Goal: Navigation & Orientation: Find specific page/section

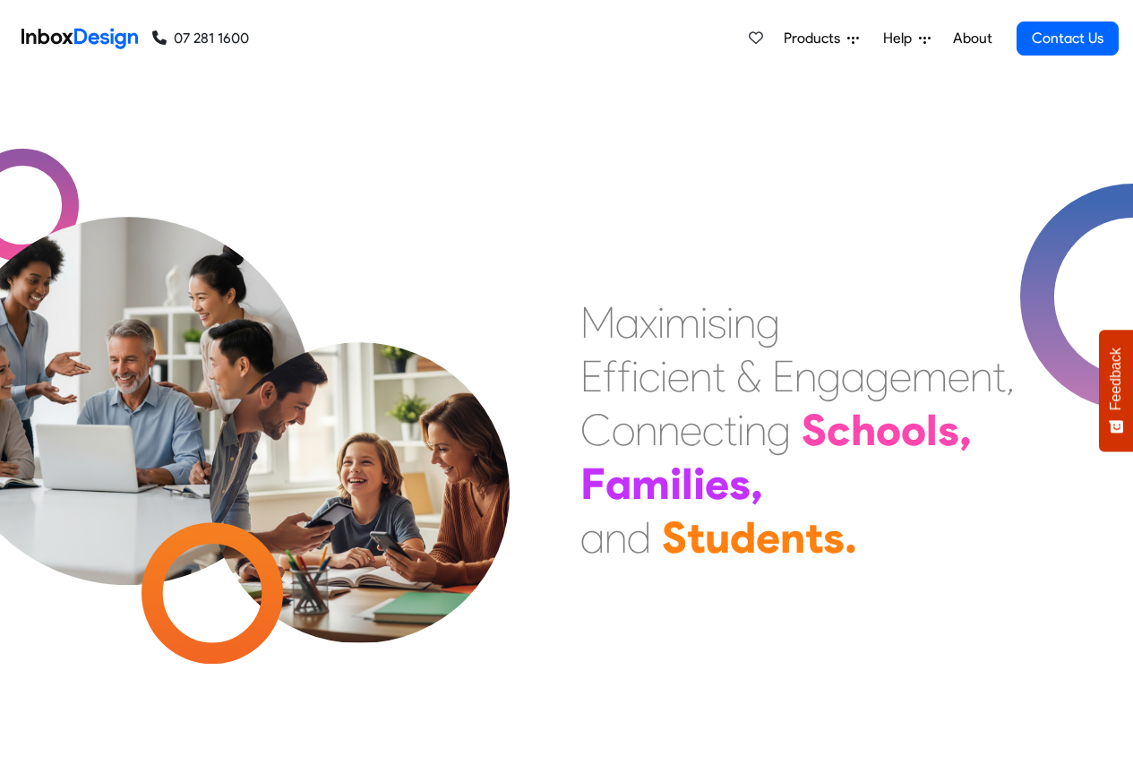
click at [974, 37] on link "About" at bounding box center [972, 39] width 49 height 36
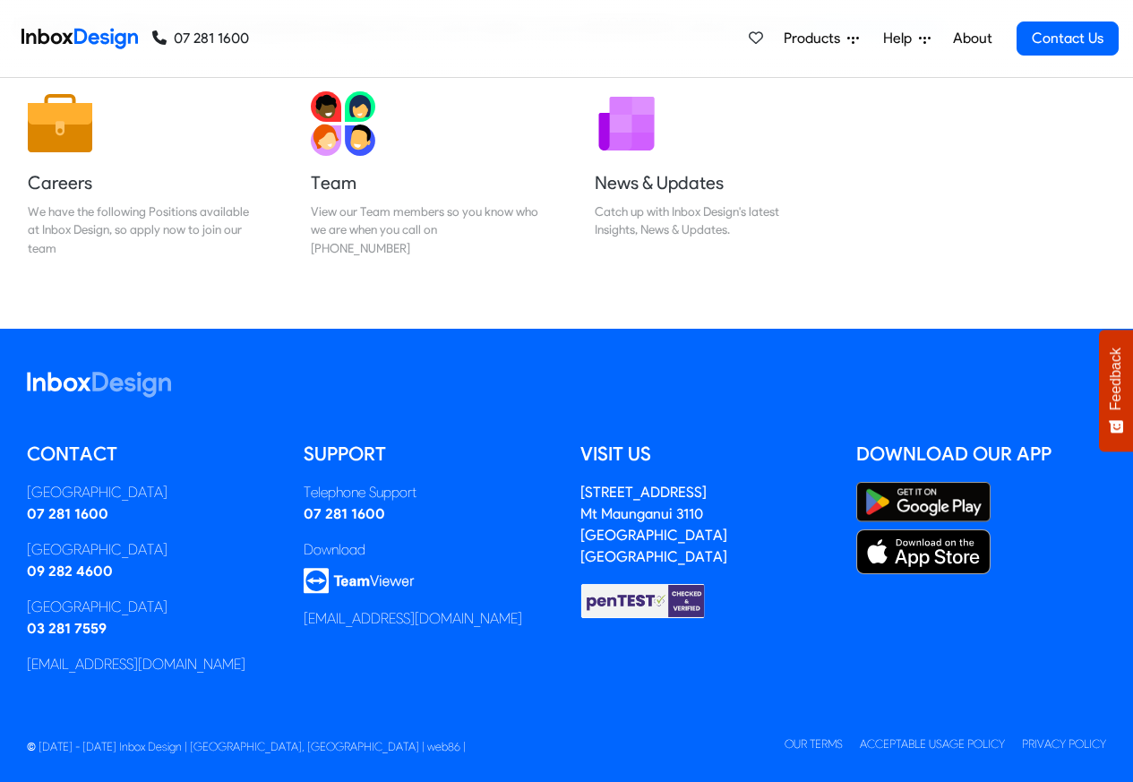
scroll to position [297, 0]
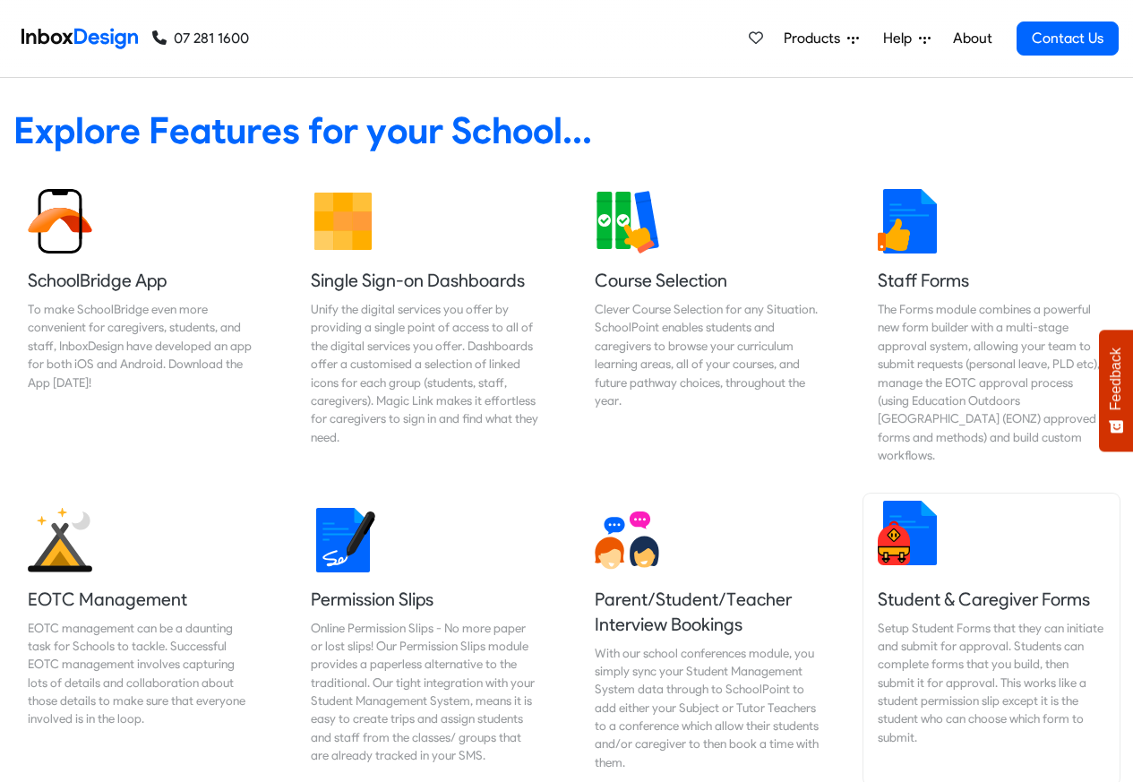
scroll to position [1290, 0]
